Goal: Task Accomplishment & Management: Manage account settings

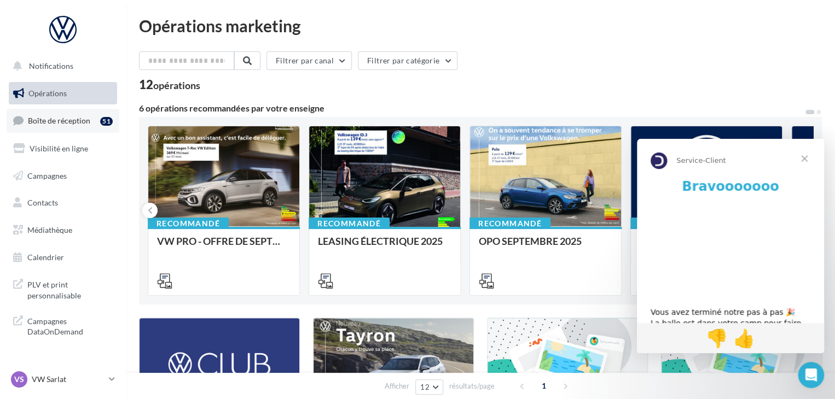
click at [91, 121] on link "Boîte de réception 51" at bounding box center [63, 121] width 113 height 24
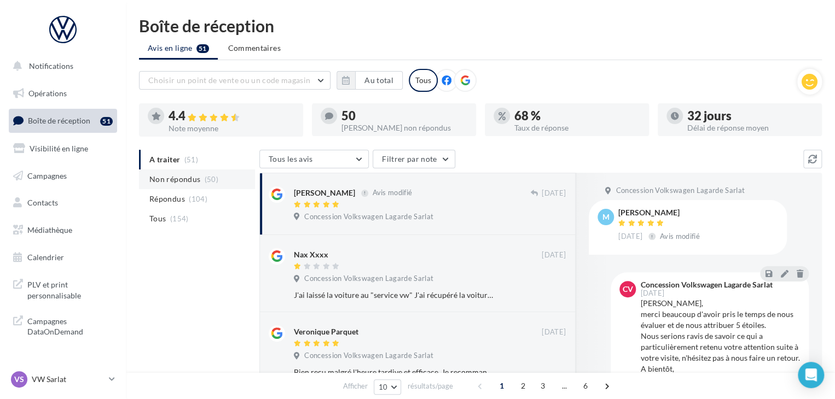
click at [206, 173] on li "Non répondus (50)" at bounding box center [197, 180] width 116 height 20
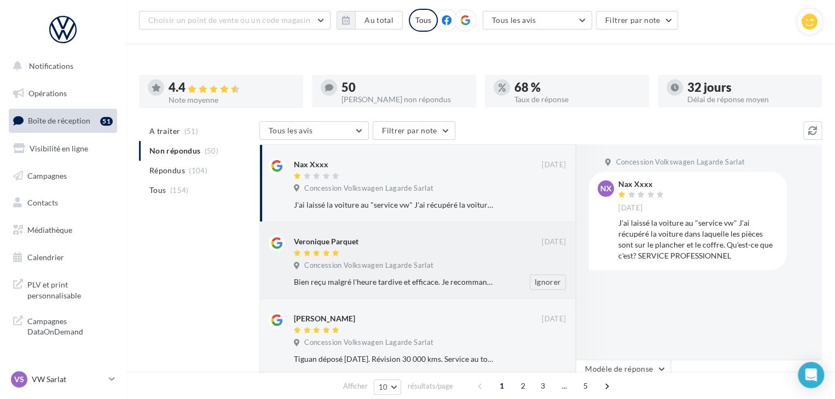
scroll to position [109, 0]
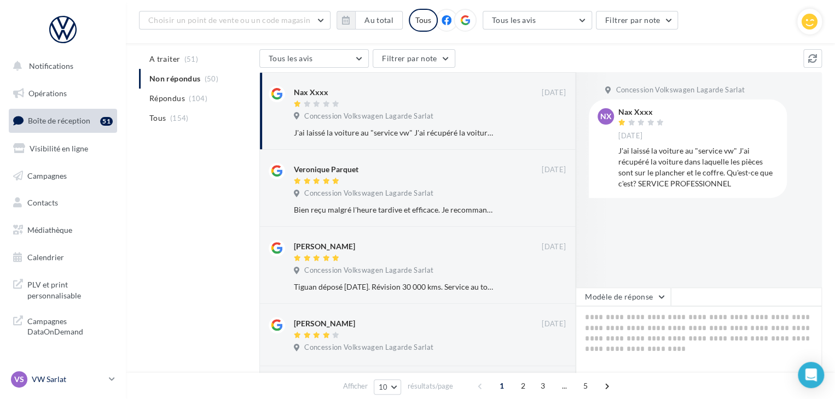
click at [91, 377] on p "VW Sarlat" at bounding box center [68, 379] width 73 height 11
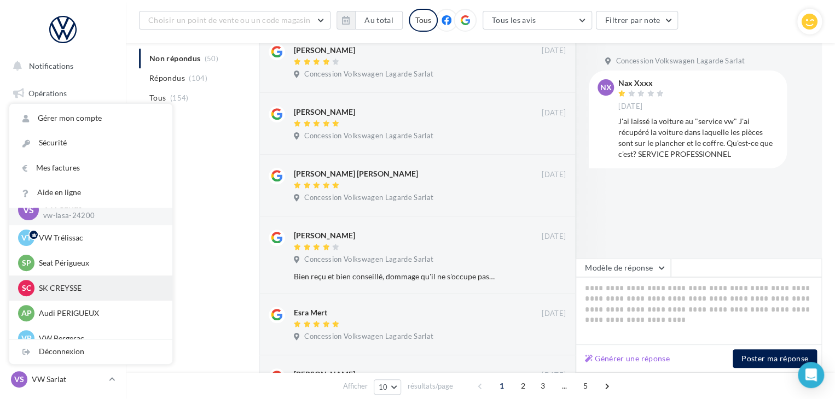
scroll to position [25, 0]
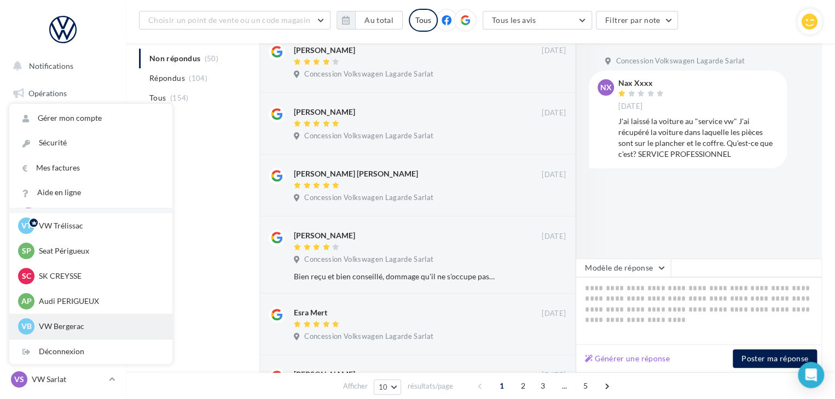
click at [77, 320] on div "VB VW Bergerac vw-lasa-24100" at bounding box center [90, 326] width 145 height 16
